Goal: Transaction & Acquisition: Download file/media

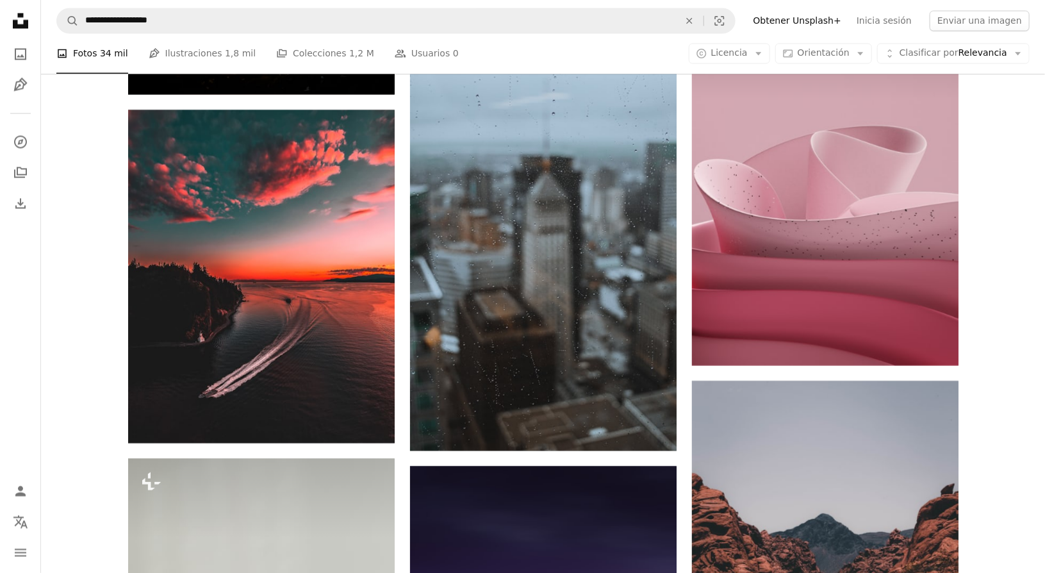
scroll to position [1234, 0]
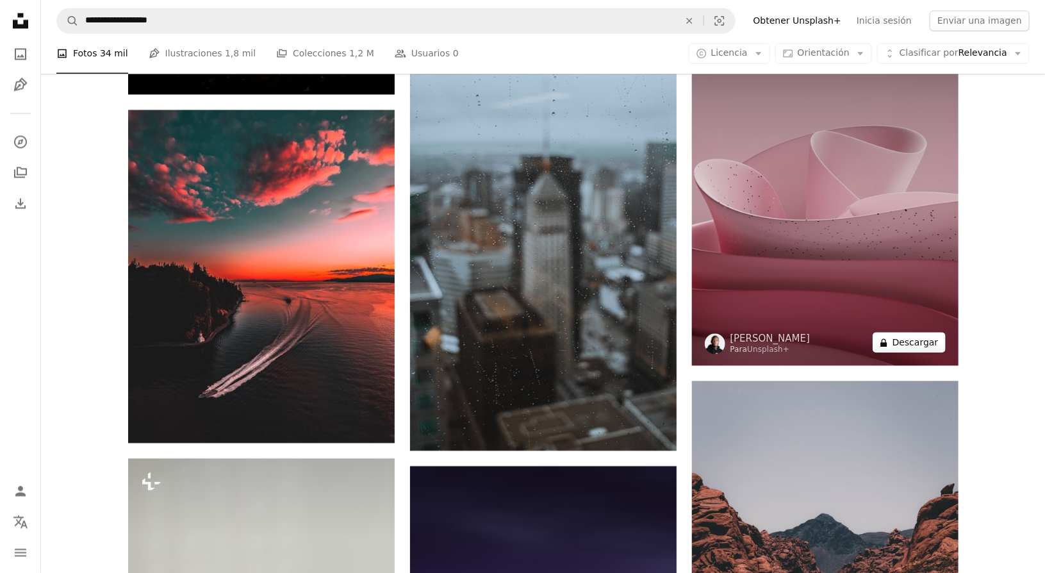
click at [920, 342] on button "A lock Descargar" at bounding box center [909, 342] width 73 height 21
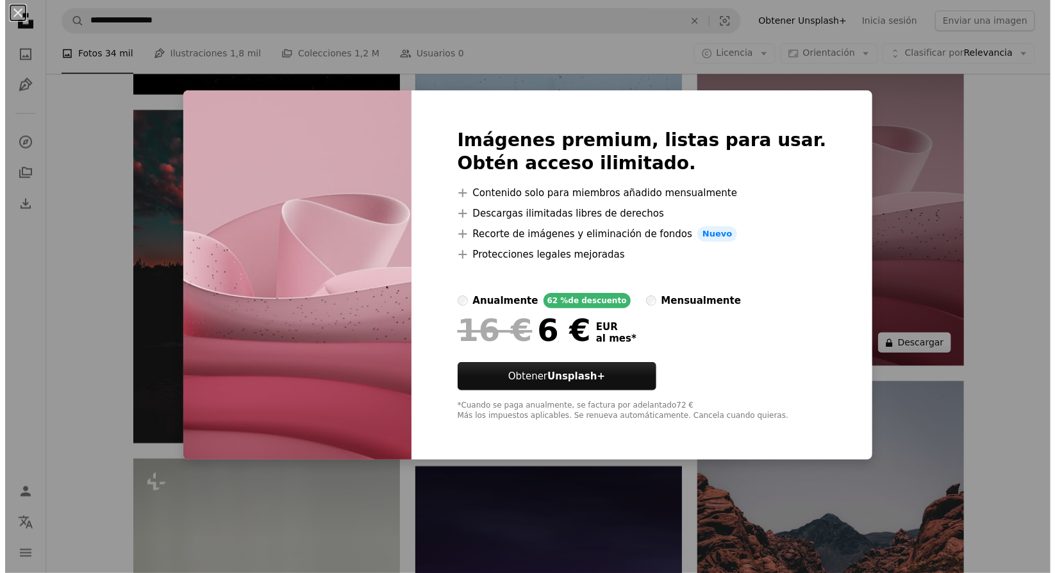
scroll to position [1475, 0]
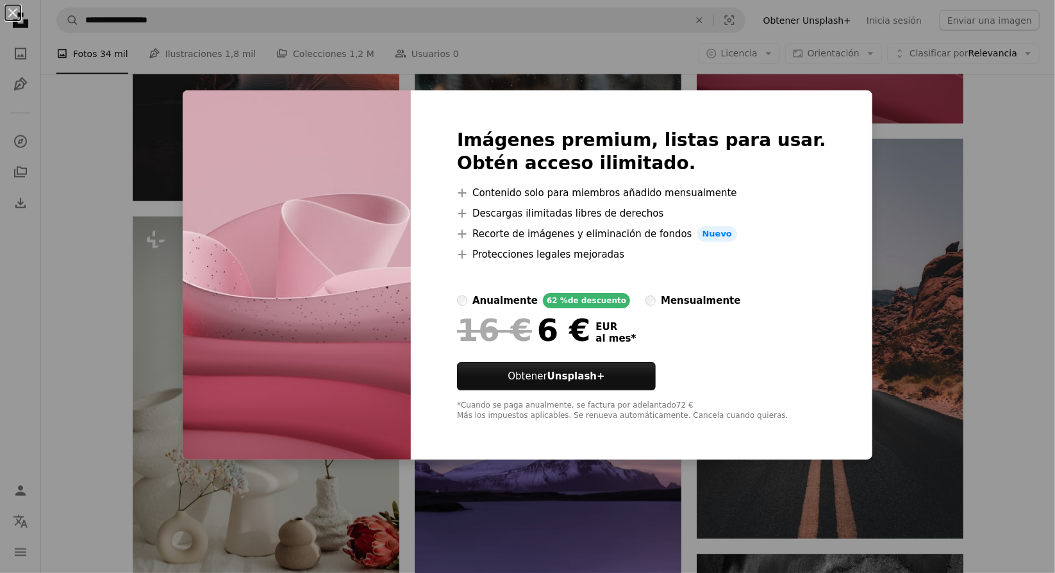
click at [986, 140] on div "An X shape Imágenes premium, listas para usar. Obtén acceso ilimitado. A plus s…" at bounding box center [527, 286] width 1055 height 573
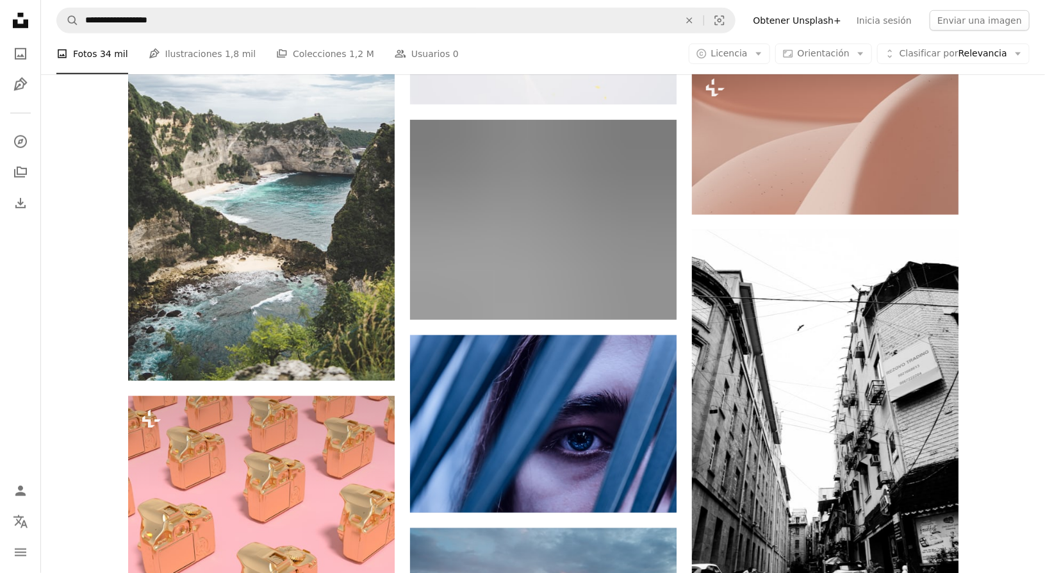
scroll to position [95419, 0]
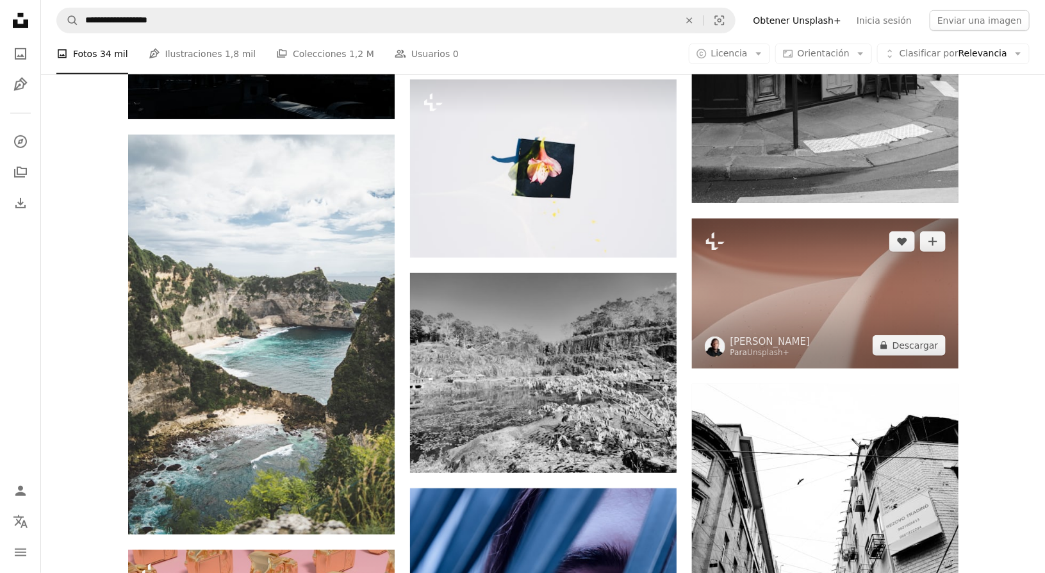
click at [911, 261] on img at bounding box center [825, 294] width 267 height 150
click at [923, 356] on button "A lock Descargar" at bounding box center [909, 345] width 73 height 21
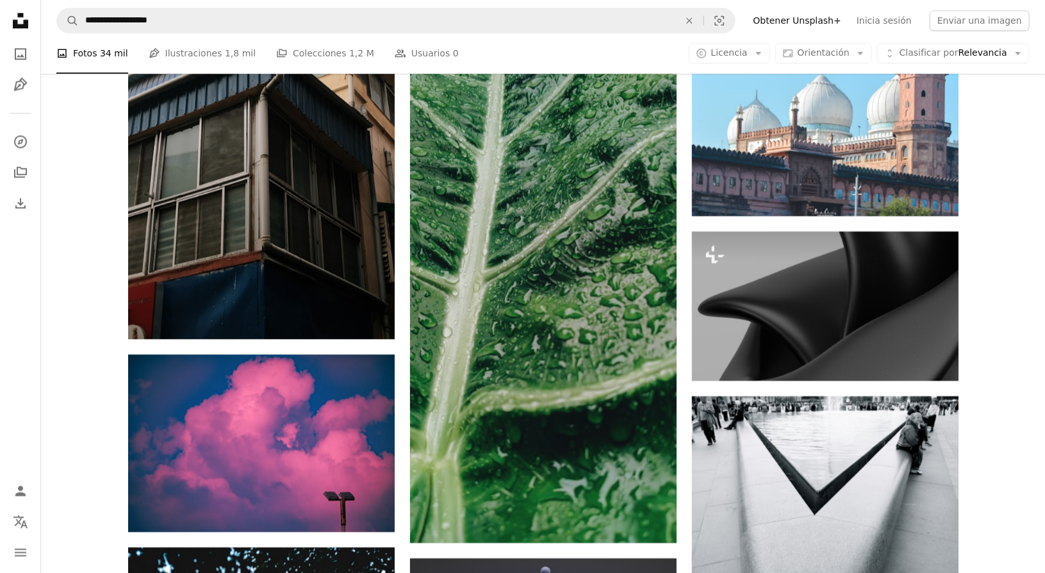
scroll to position [99321, 0]
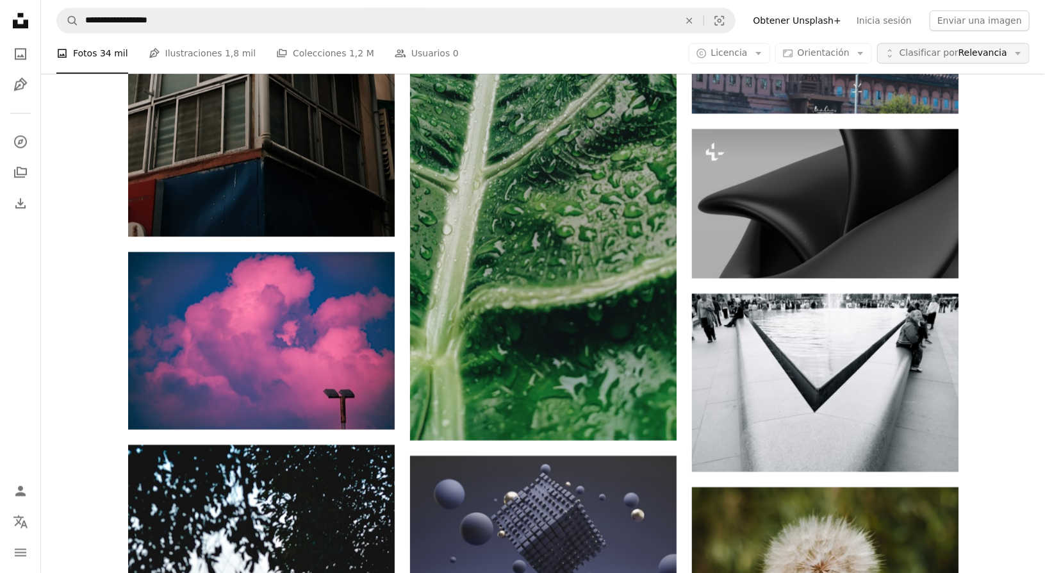
click at [1003, 53] on span "Clasificar por Relevancia" at bounding box center [954, 53] width 108 height 13
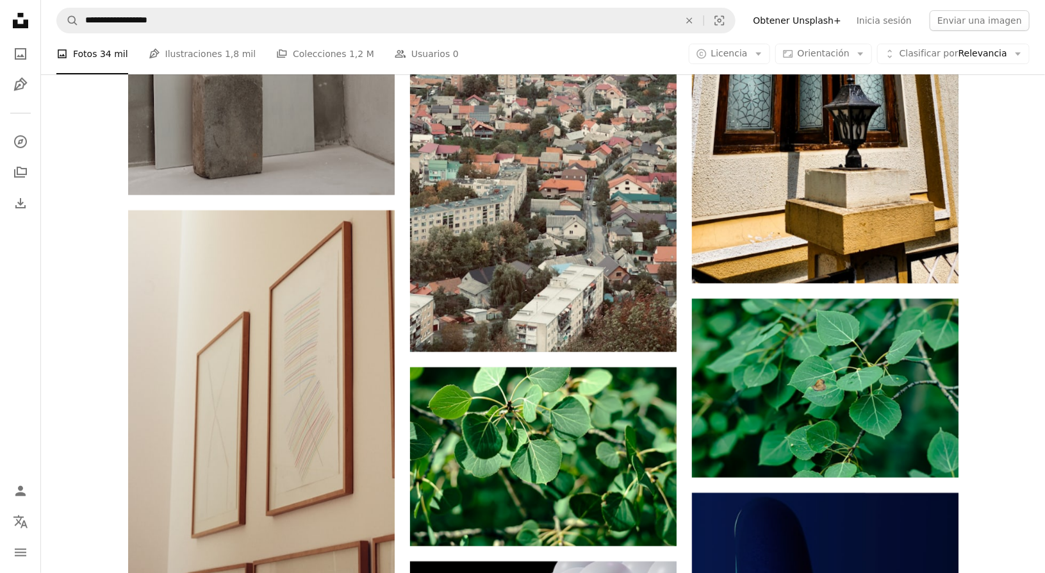
scroll to position [104916, 0]
